Goal: Task Accomplishment & Management: Complete application form

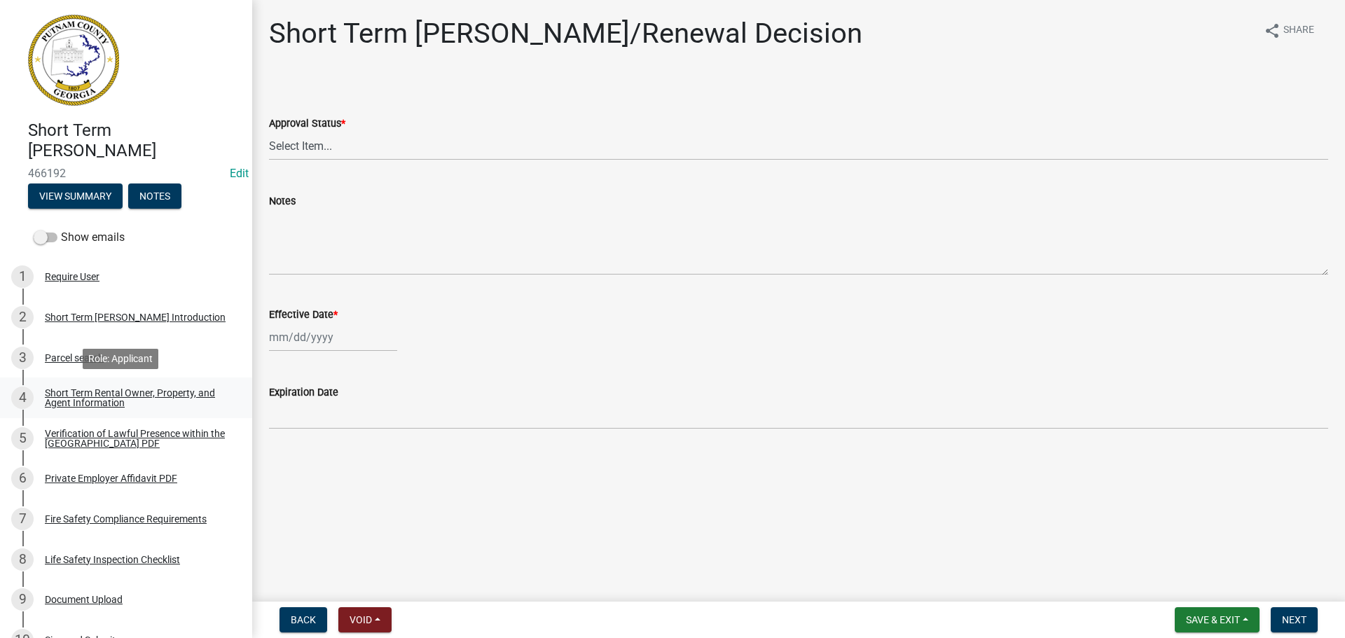
click at [103, 391] on div "Short Term Rental Owner, Property, and Agent Information" at bounding box center [137, 398] width 185 height 20
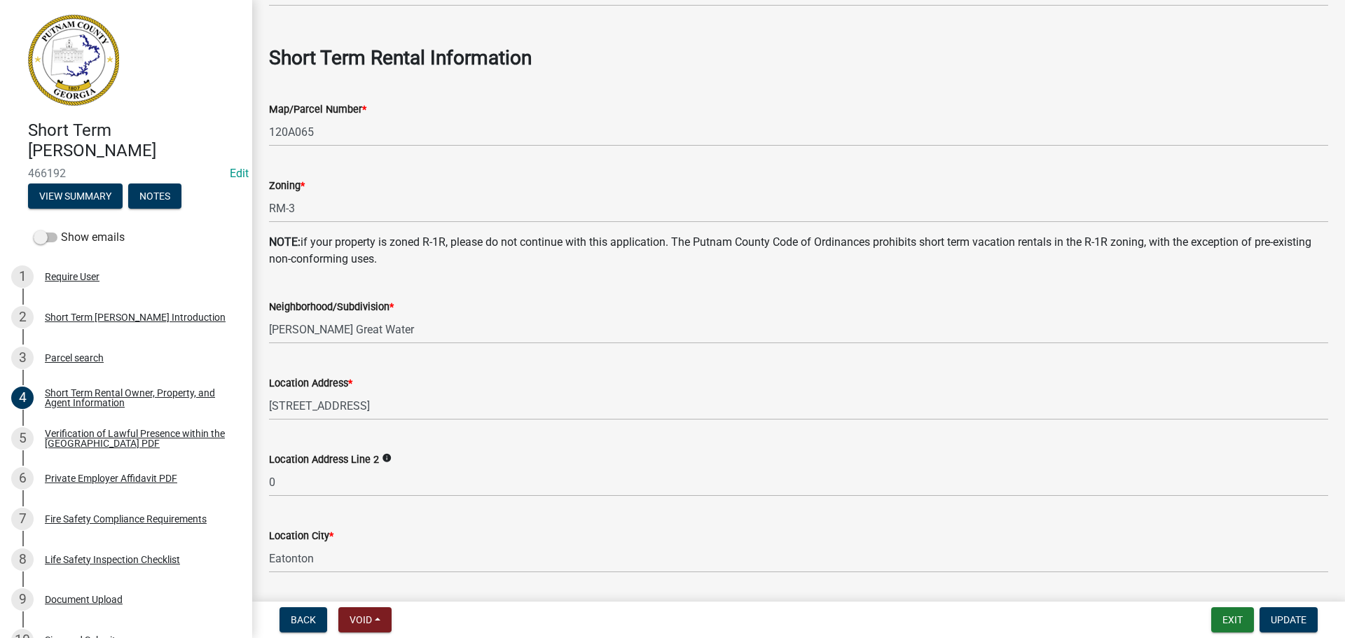
scroll to position [701, 0]
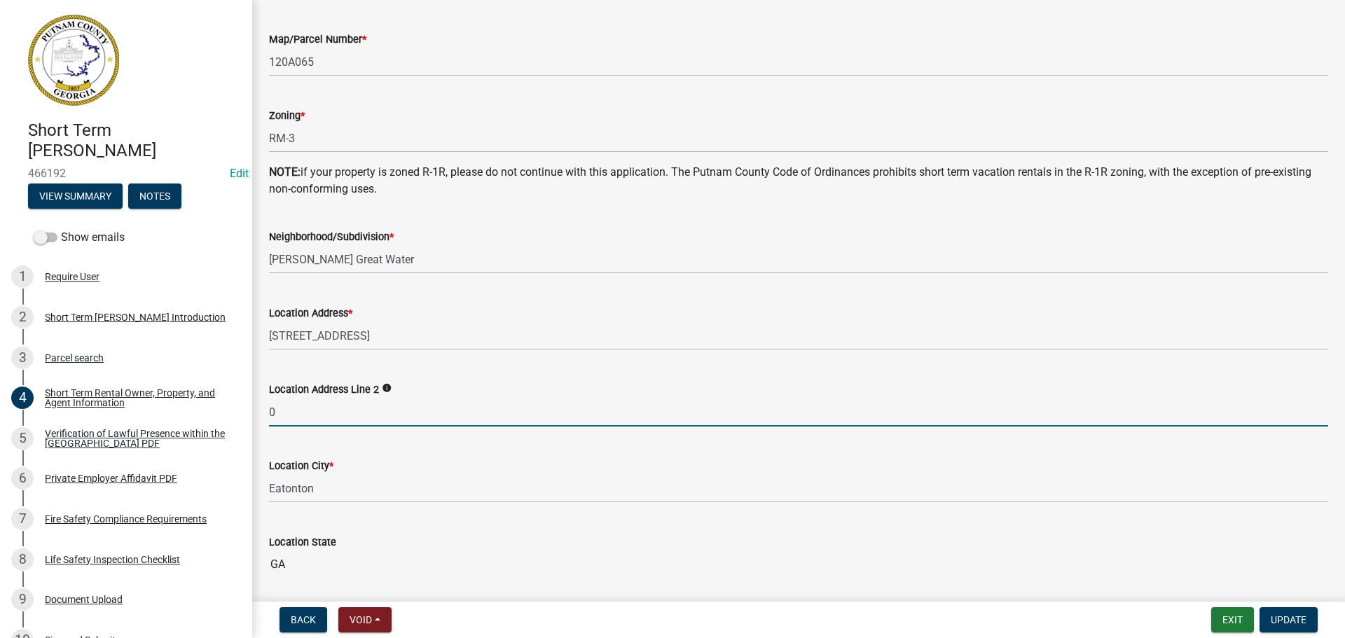
click at [278, 418] on input "0" at bounding box center [798, 412] width 1059 height 29
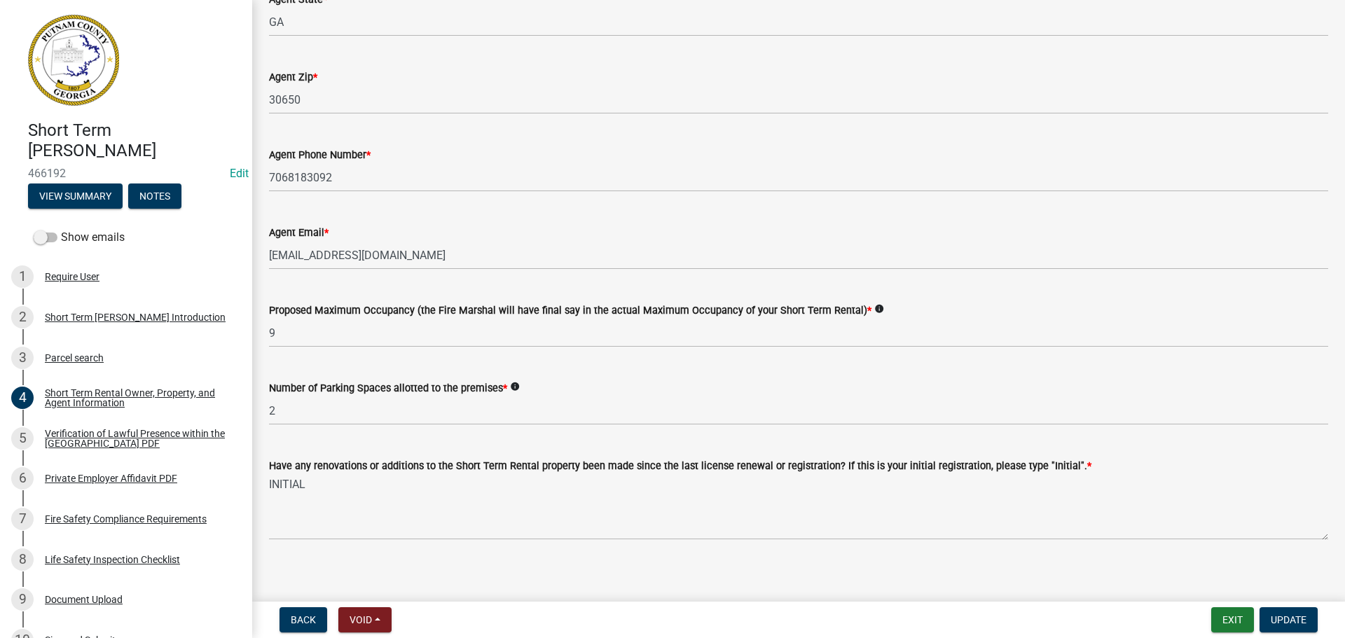
scroll to position [2145, 0]
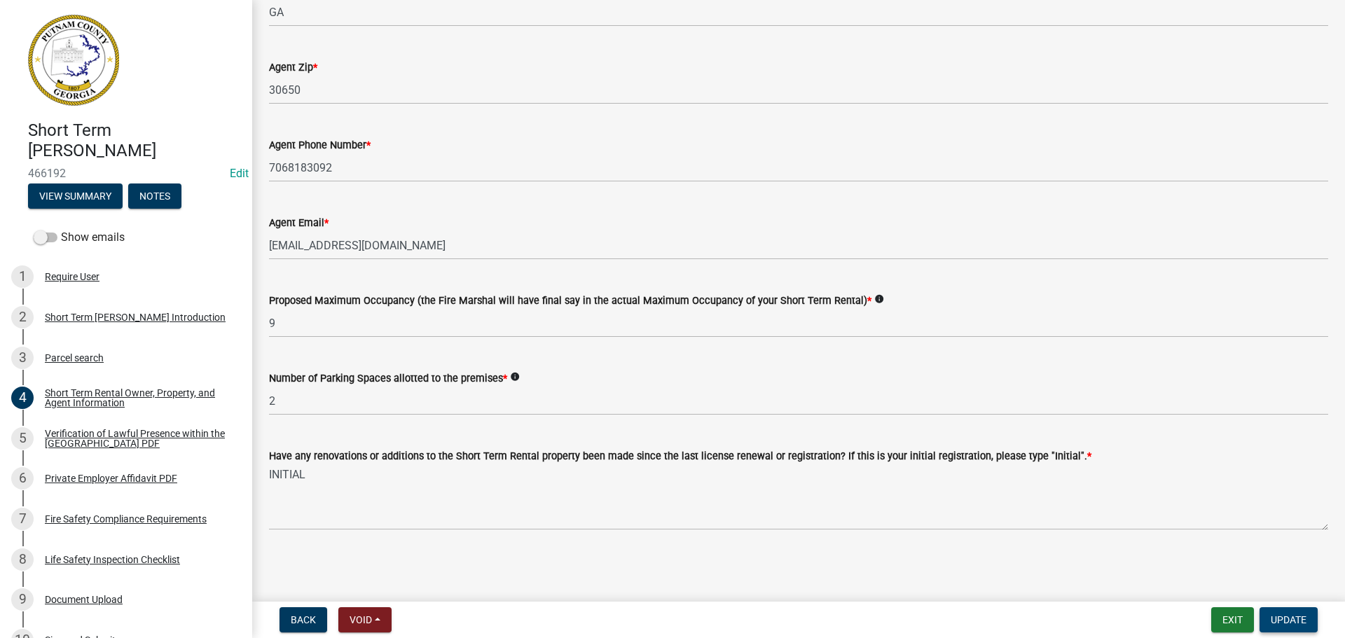
click at [1281, 617] on span "Update" at bounding box center [1289, 619] width 36 height 11
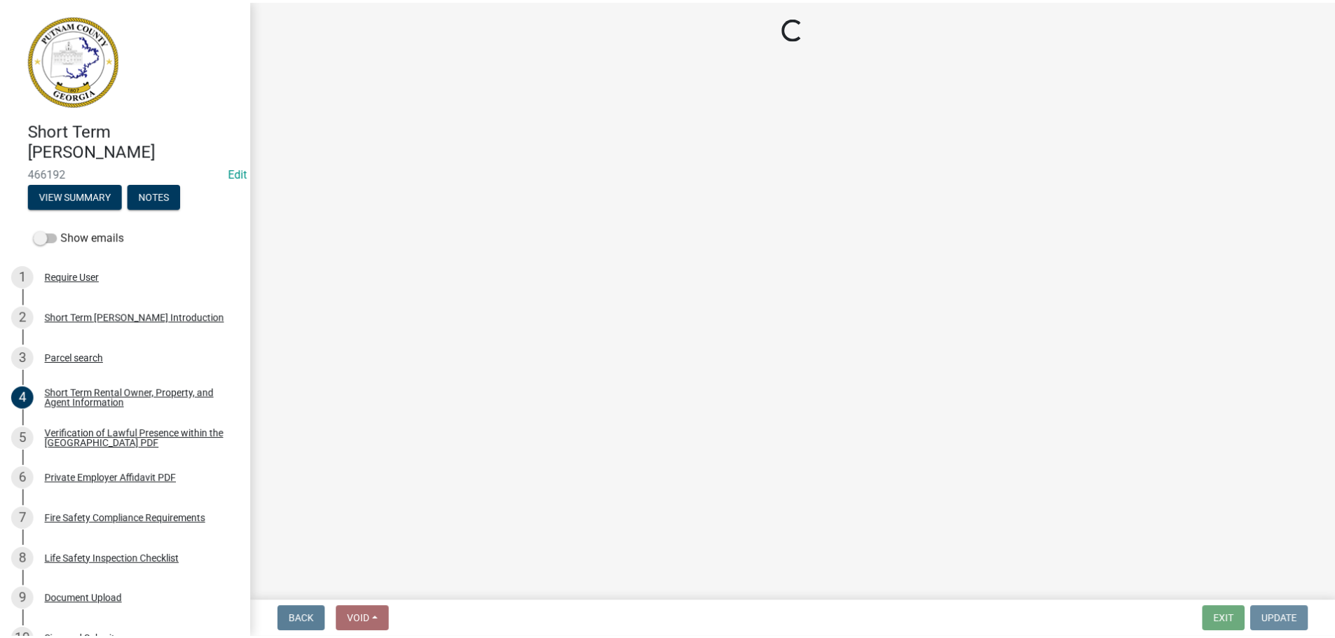
scroll to position [0, 0]
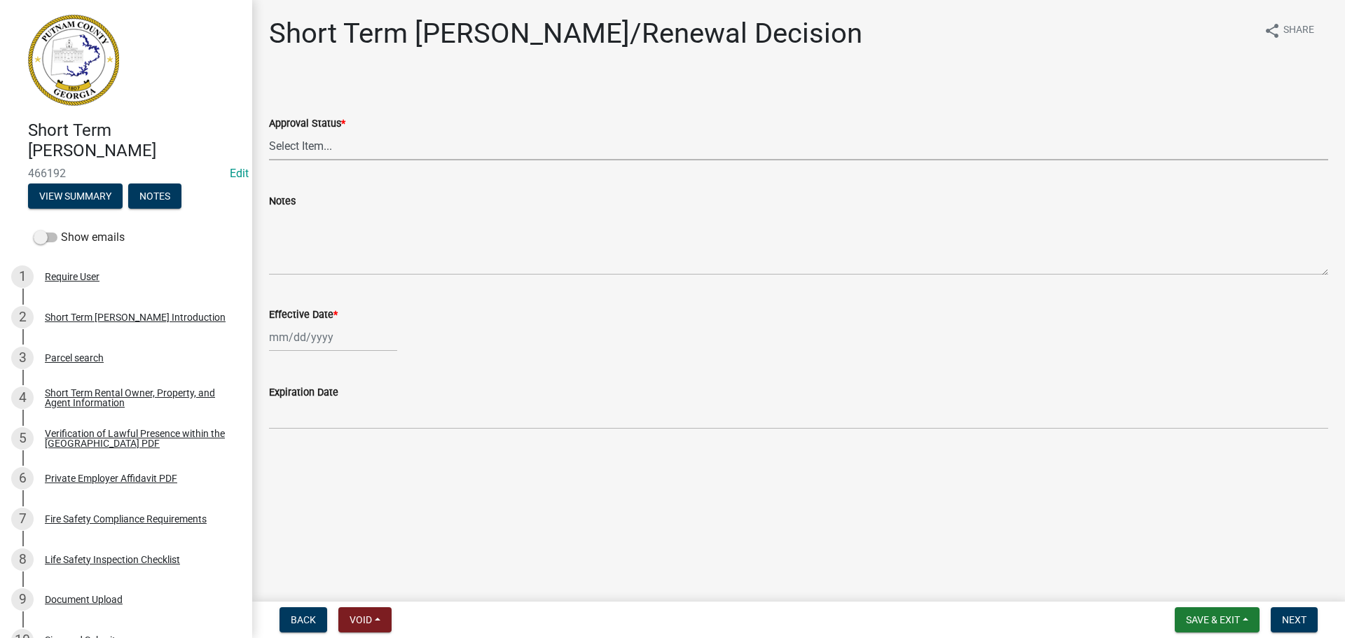
click at [298, 145] on select "Select Item... Approved Denied" at bounding box center [798, 146] width 1059 height 29
click at [269, 132] on select "Select Item... Approved Denied" at bounding box center [798, 146] width 1059 height 29
select select "4b86b809-39dd-4c68-9f3d-fdb3e7050482"
select select "10"
select select "2025"
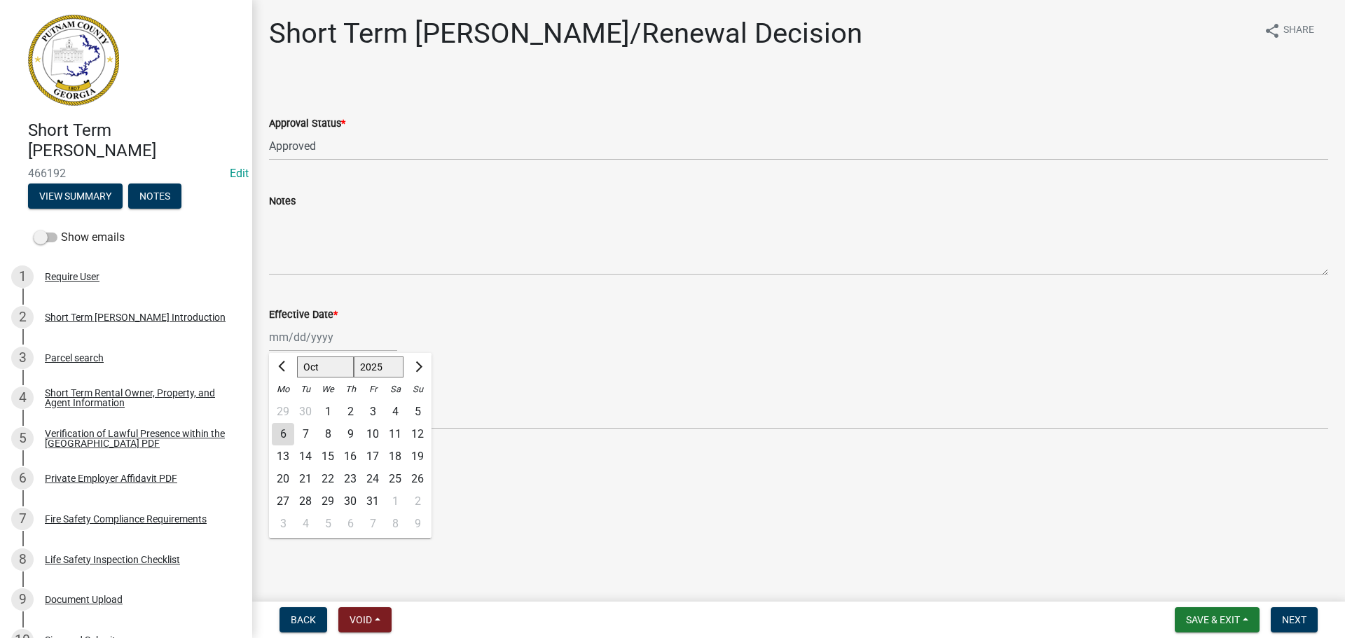
click at [305, 343] on div "[PERSON_NAME] Feb Mar Apr [PERSON_NAME][DATE] Oct Nov [DATE] 1526 1527 1528 152…" at bounding box center [333, 337] width 128 height 29
click at [418, 404] on div "5" at bounding box center [417, 412] width 22 height 22
type input "[DATE]"
click at [1291, 619] on span "Next" at bounding box center [1294, 619] width 25 height 11
